Goal: Information Seeking & Learning: Stay updated

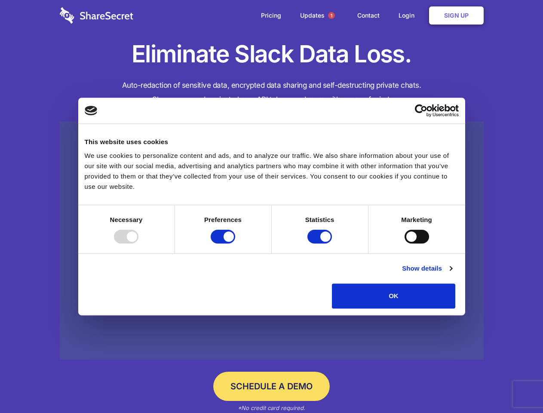
click at [138, 243] on div at bounding box center [126, 237] width 25 height 14
click at [235, 243] on input "Preferences" at bounding box center [223, 237] width 25 height 14
checkbox input "false"
click at [321, 243] on input "Statistics" at bounding box center [319, 237] width 25 height 14
checkbox input "false"
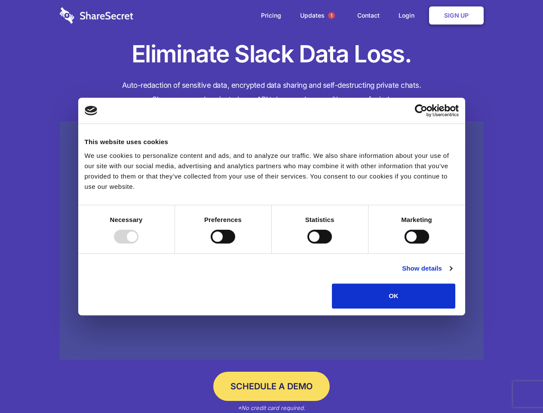
click at [405, 243] on input "Marketing" at bounding box center [417, 237] width 25 height 14
checkbox input "true"
click at [452, 273] on link "Show details" at bounding box center [427, 268] width 50 height 10
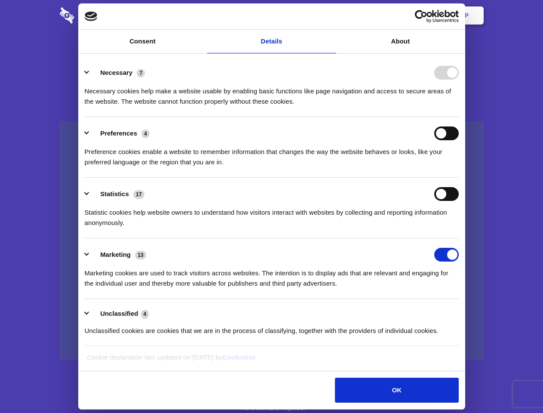
click at [459, 117] on li "Necessary 7 Necessary cookies help make a website usable by enabling basic func…" at bounding box center [272, 86] width 374 height 61
click at [331, 15] on span "1" at bounding box center [331, 15] width 7 height 7
